Goal: Task Accomplishment & Management: Use online tool/utility

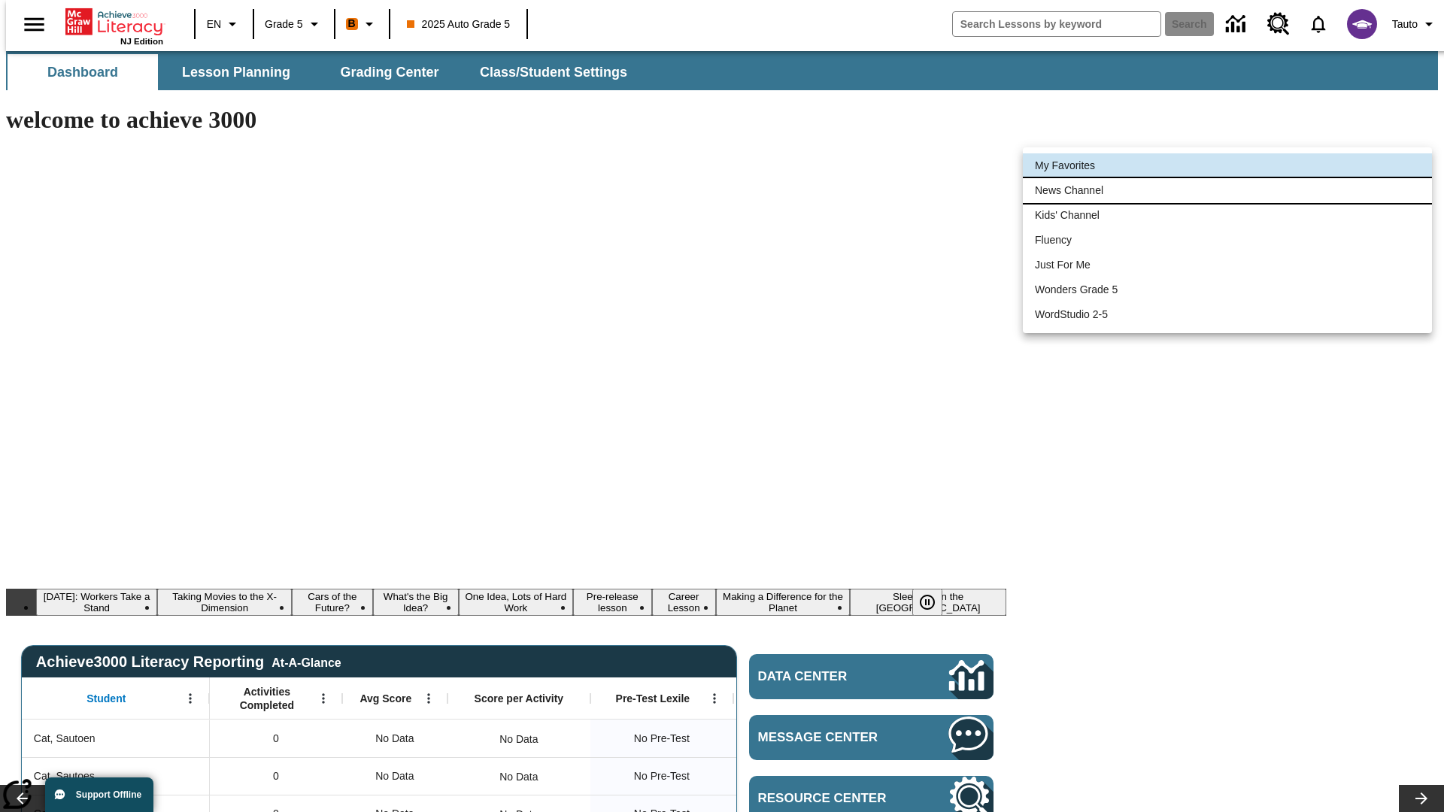
click at [1227, 190] on li "News Channel" at bounding box center [1227, 190] width 409 height 25
type input "120"
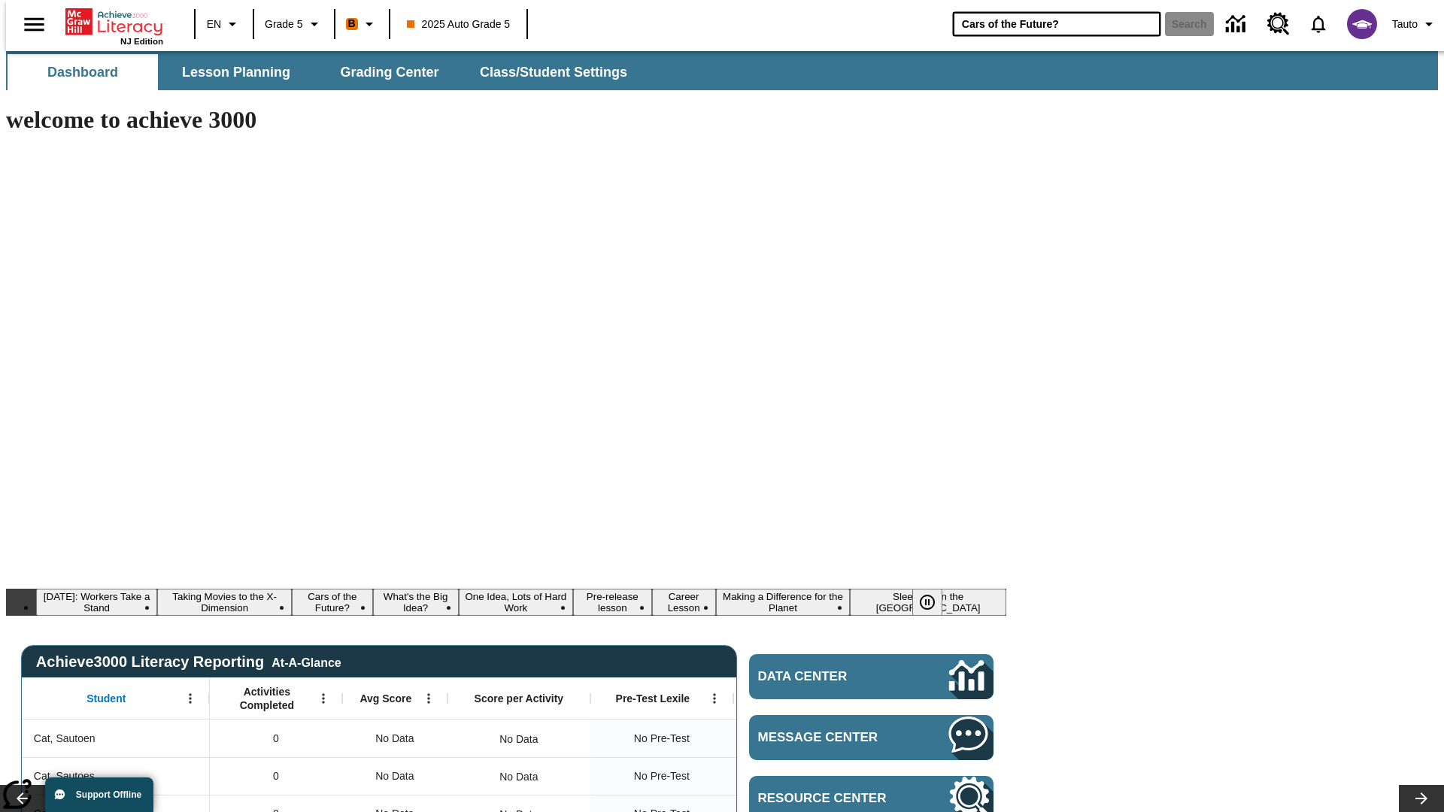
type input "Cars of the Future?"
click at [1180, 24] on button "Search" at bounding box center [1189, 24] width 49 height 24
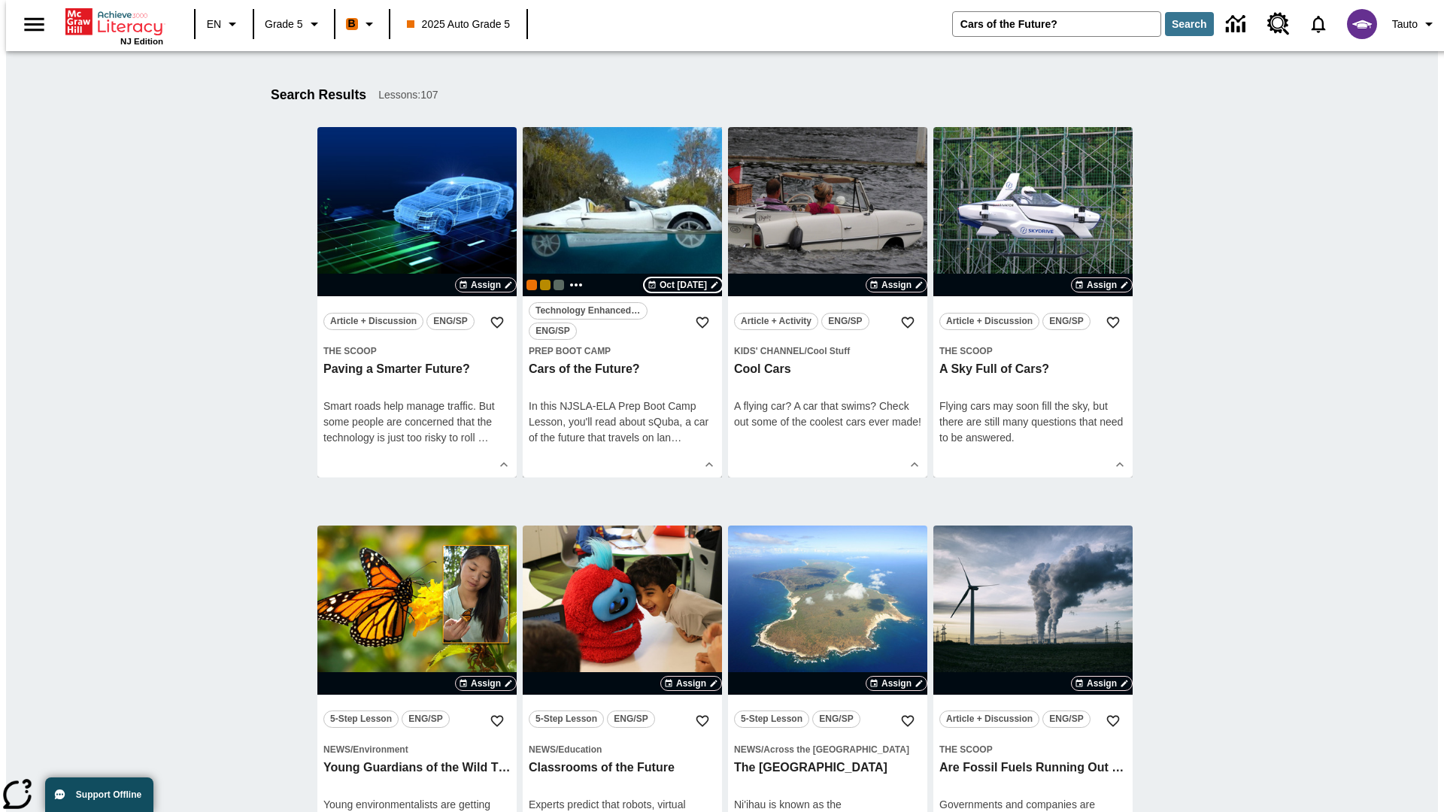
click at [674, 285] on span "Oct [DATE]" at bounding box center [683, 285] width 47 height 14
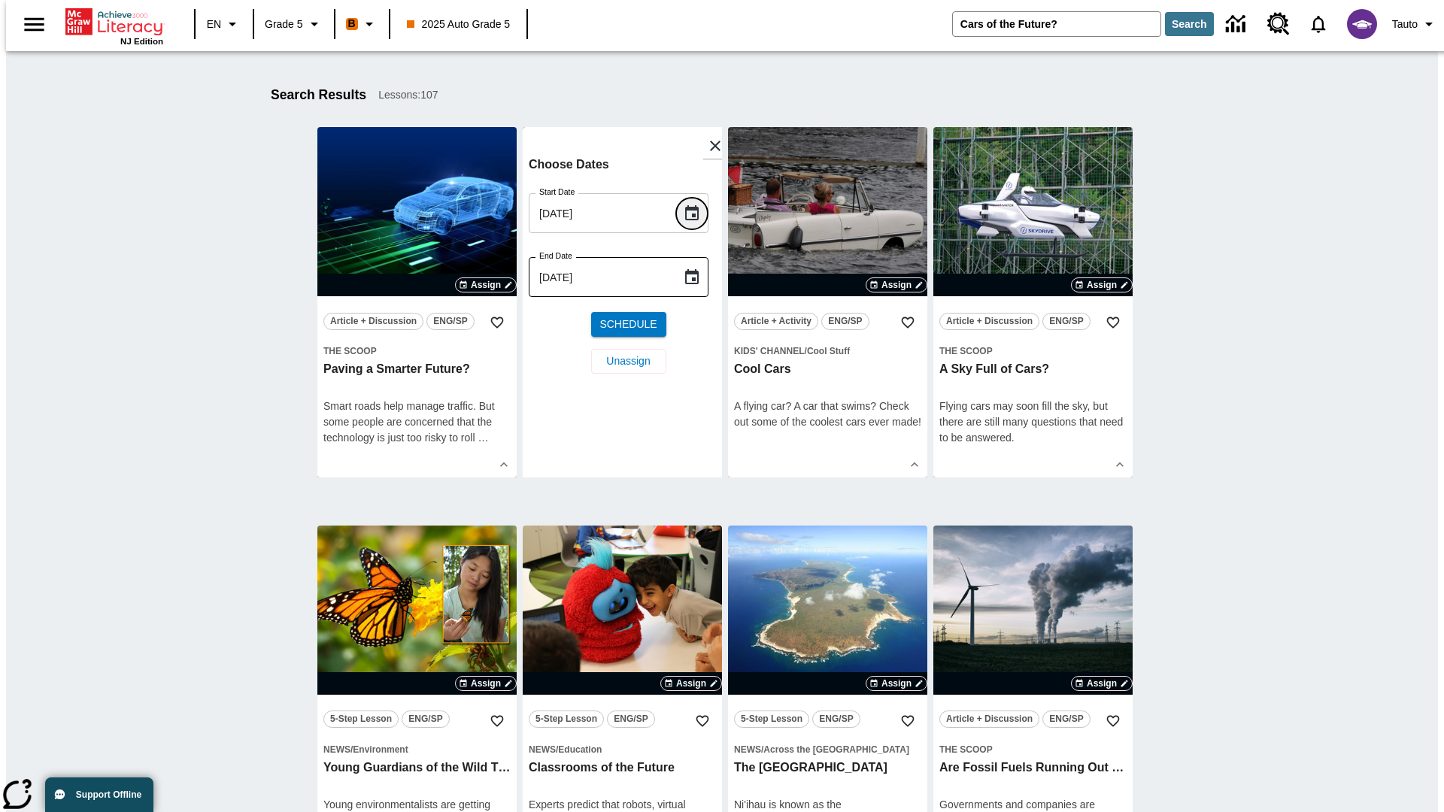
click at [697, 213] on icon "Choose date, selected date is Oct 9, 2025" at bounding box center [692, 212] width 14 height 15
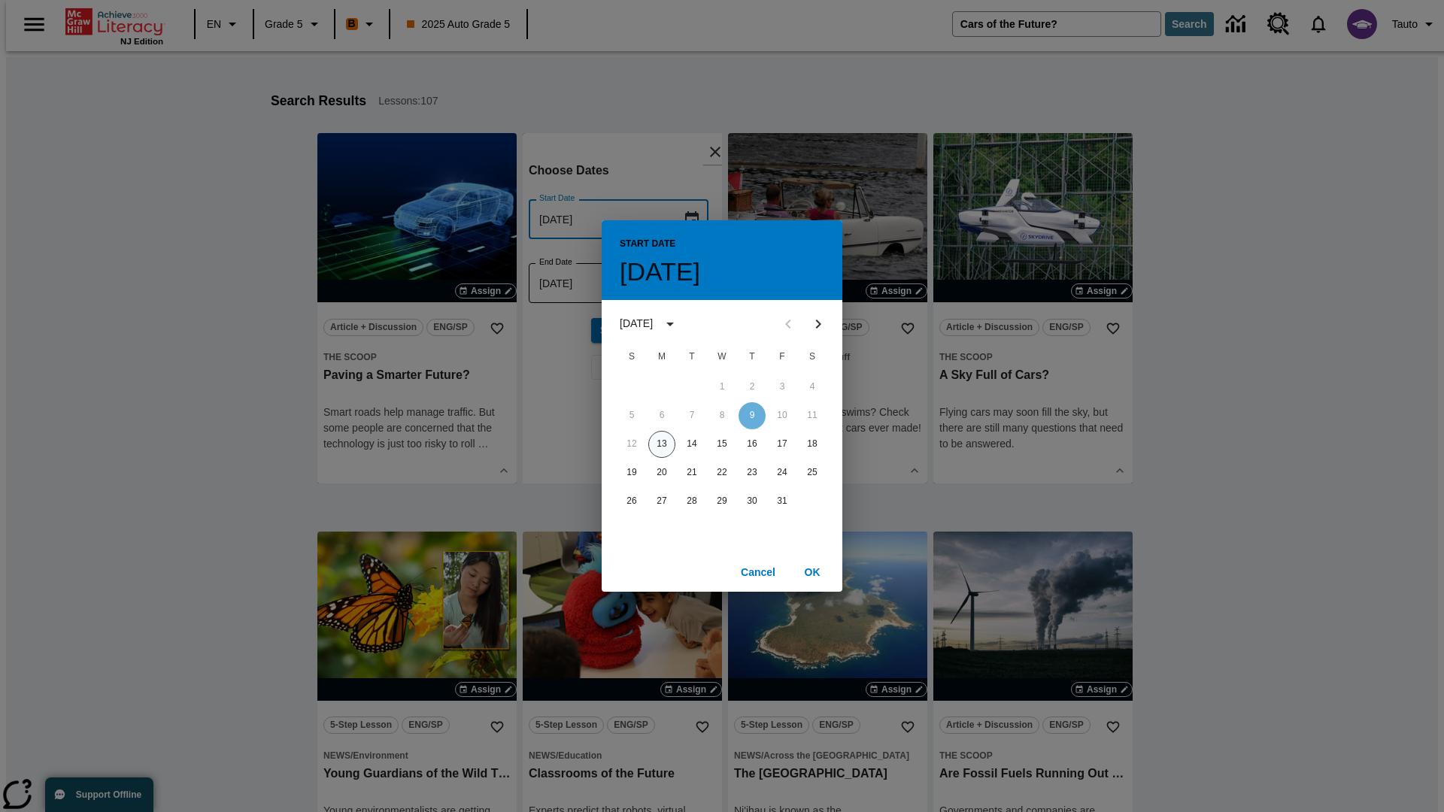
click at [662, 444] on button "13" at bounding box center [661, 444] width 27 height 27
click at [812, 572] on button "OK" at bounding box center [812, 573] width 48 height 28
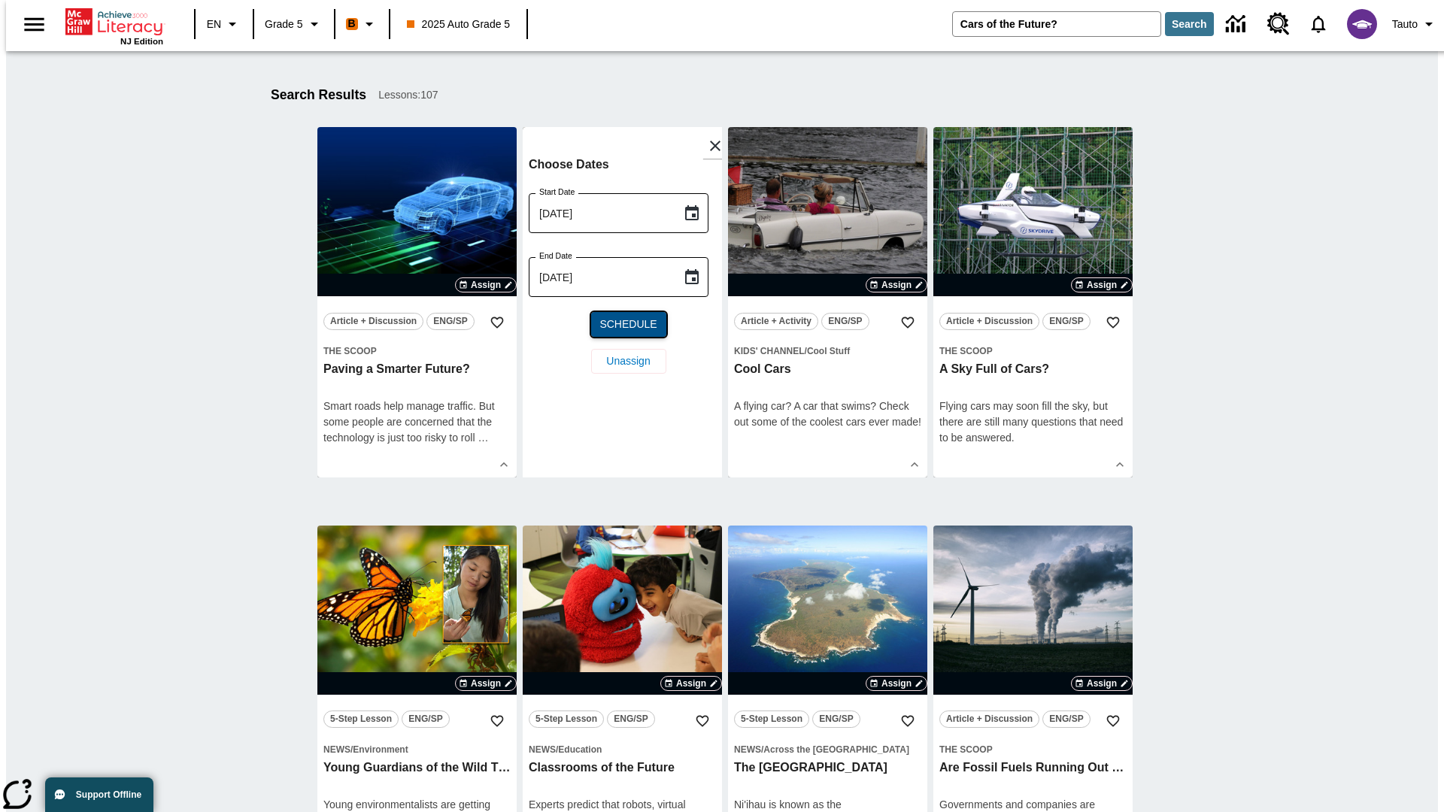
click at [622, 324] on span "Schedule" at bounding box center [627, 325] width 57 height 16
